Goal: Find contact information: Find contact information

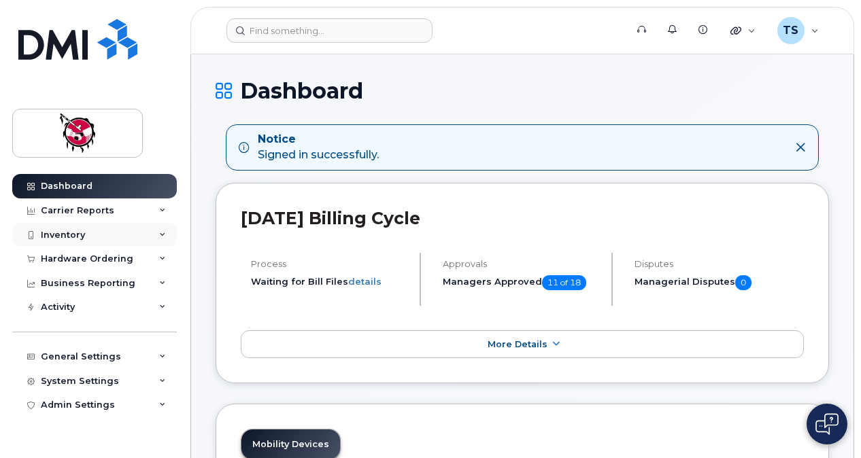
click at [125, 240] on div "Inventory" at bounding box center [94, 235] width 165 height 24
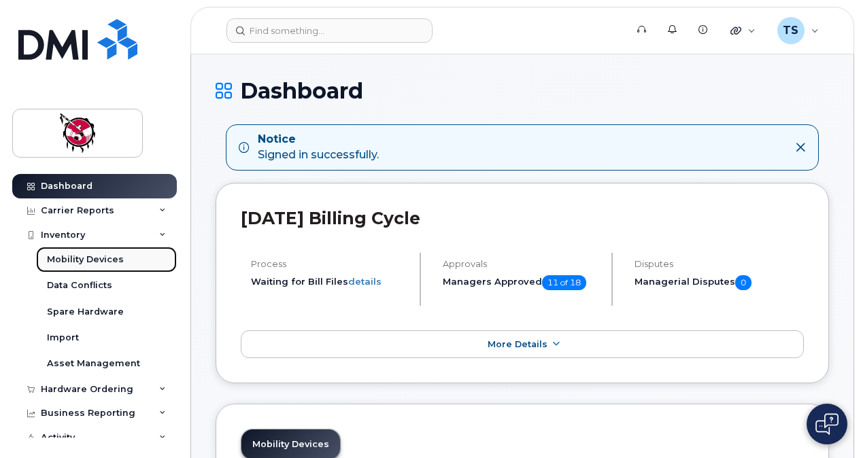
click at [121, 256] on link "Mobility Devices" at bounding box center [106, 260] width 141 height 26
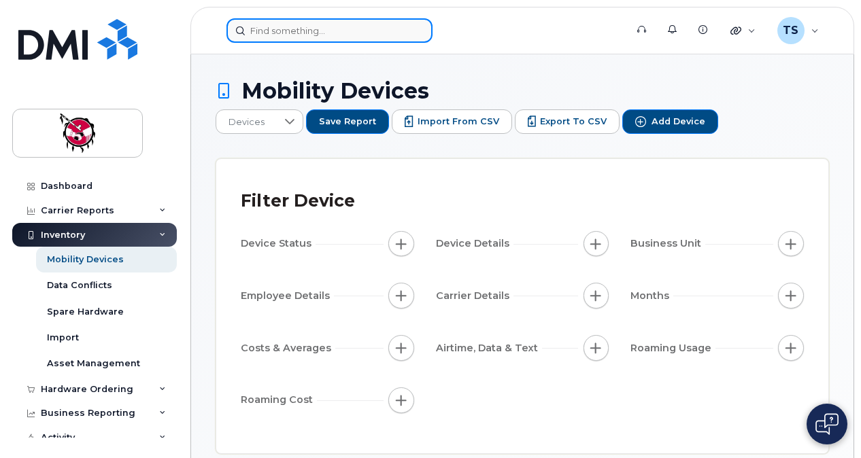
click at [345, 23] on input at bounding box center [329, 30] width 206 height 24
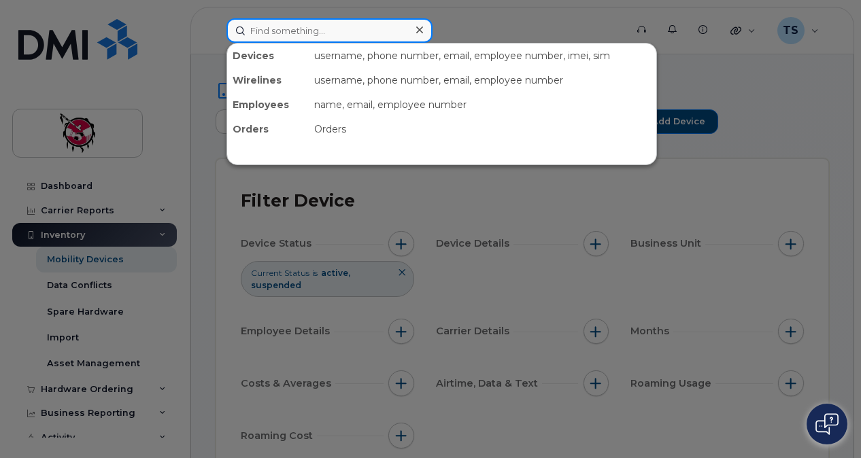
click at [341, 27] on input at bounding box center [329, 30] width 206 height 24
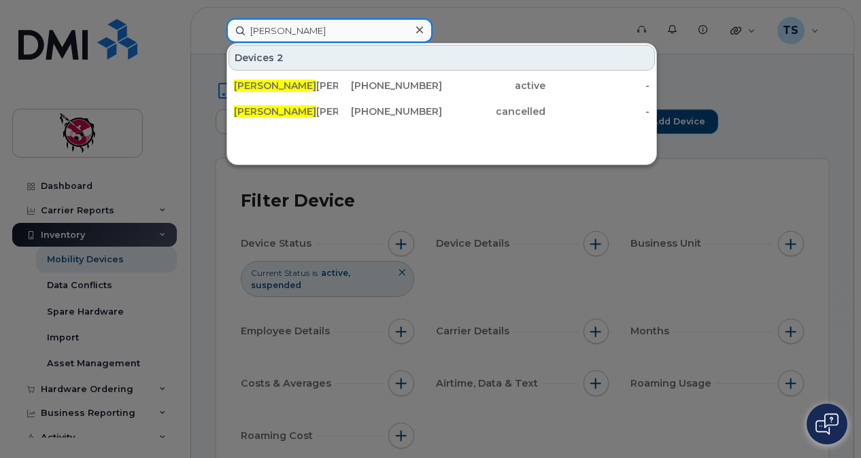
type input "[PERSON_NAME]"
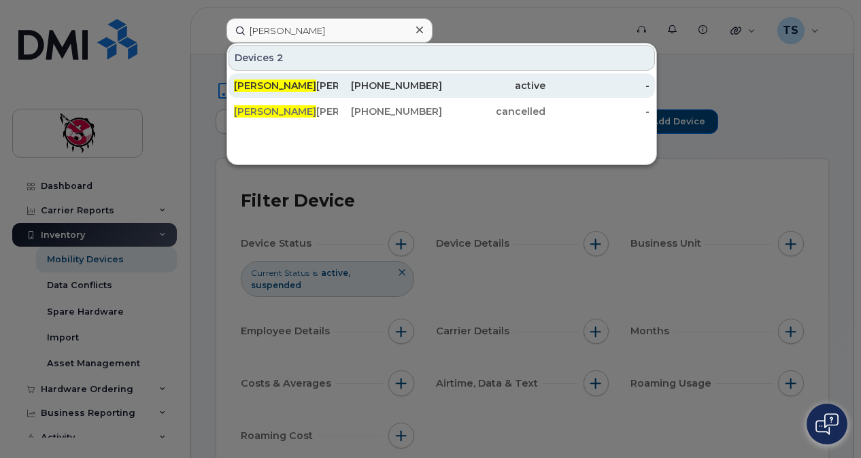
click at [362, 88] on div "[PHONE_NUMBER]" at bounding box center [390, 86] width 104 height 14
